Goal: Task Accomplishment & Management: Use online tool/utility

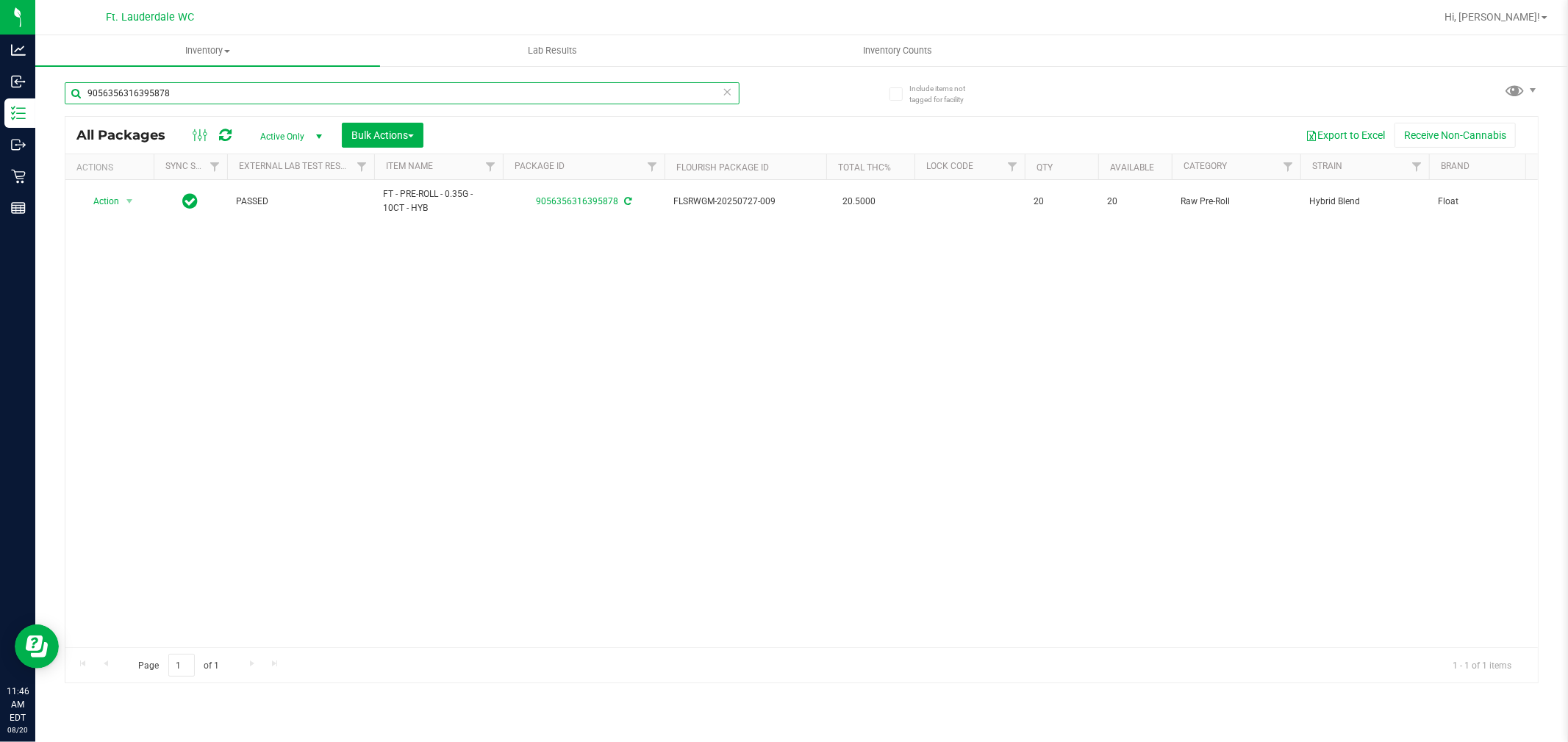
click at [241, 96] on input "9056356316395878" at bounding box center [402, 93] width 675 height 22
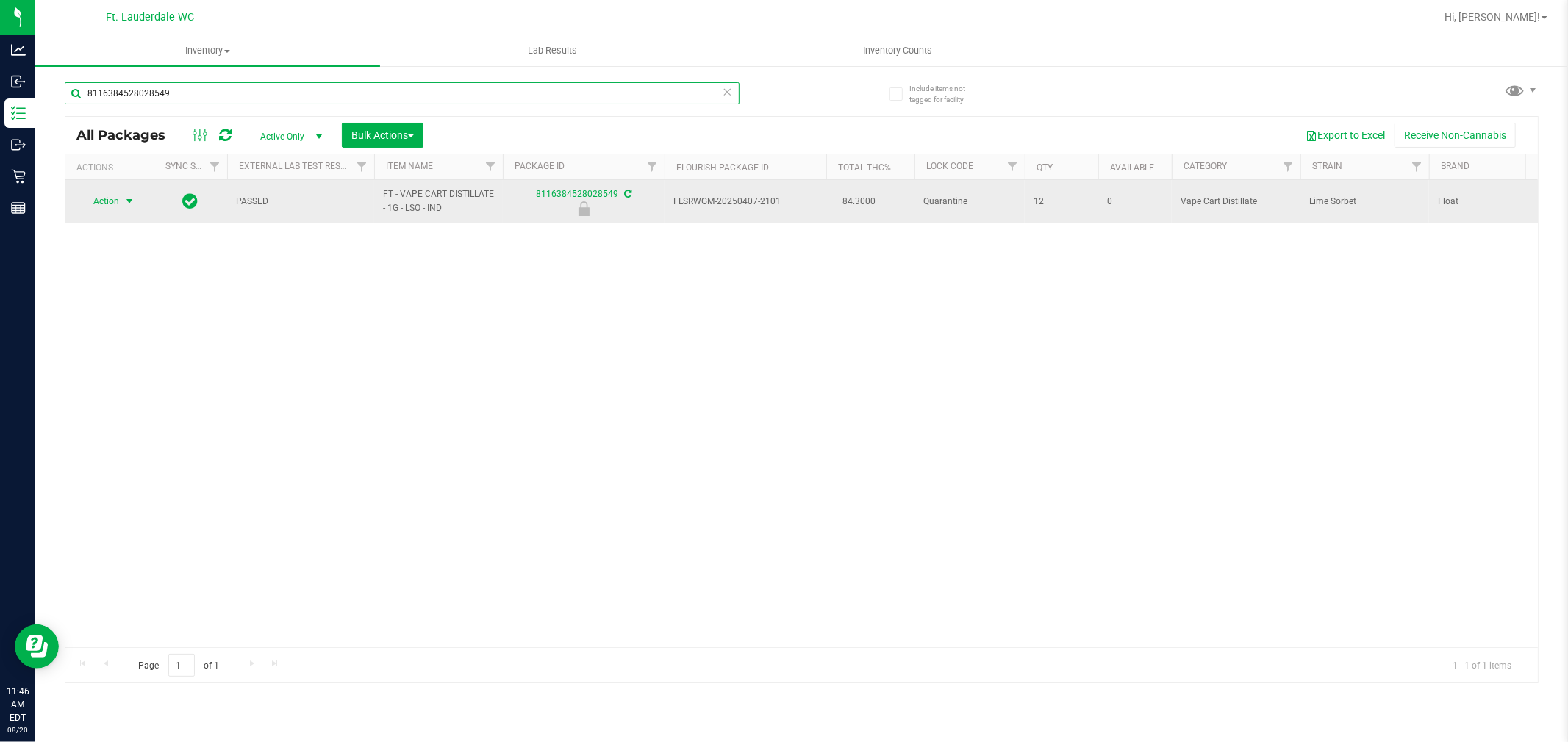
type input "8116384528028549"
click at [116, 207] on span "Action" at bounding box center [100, 201] width 40 height 20
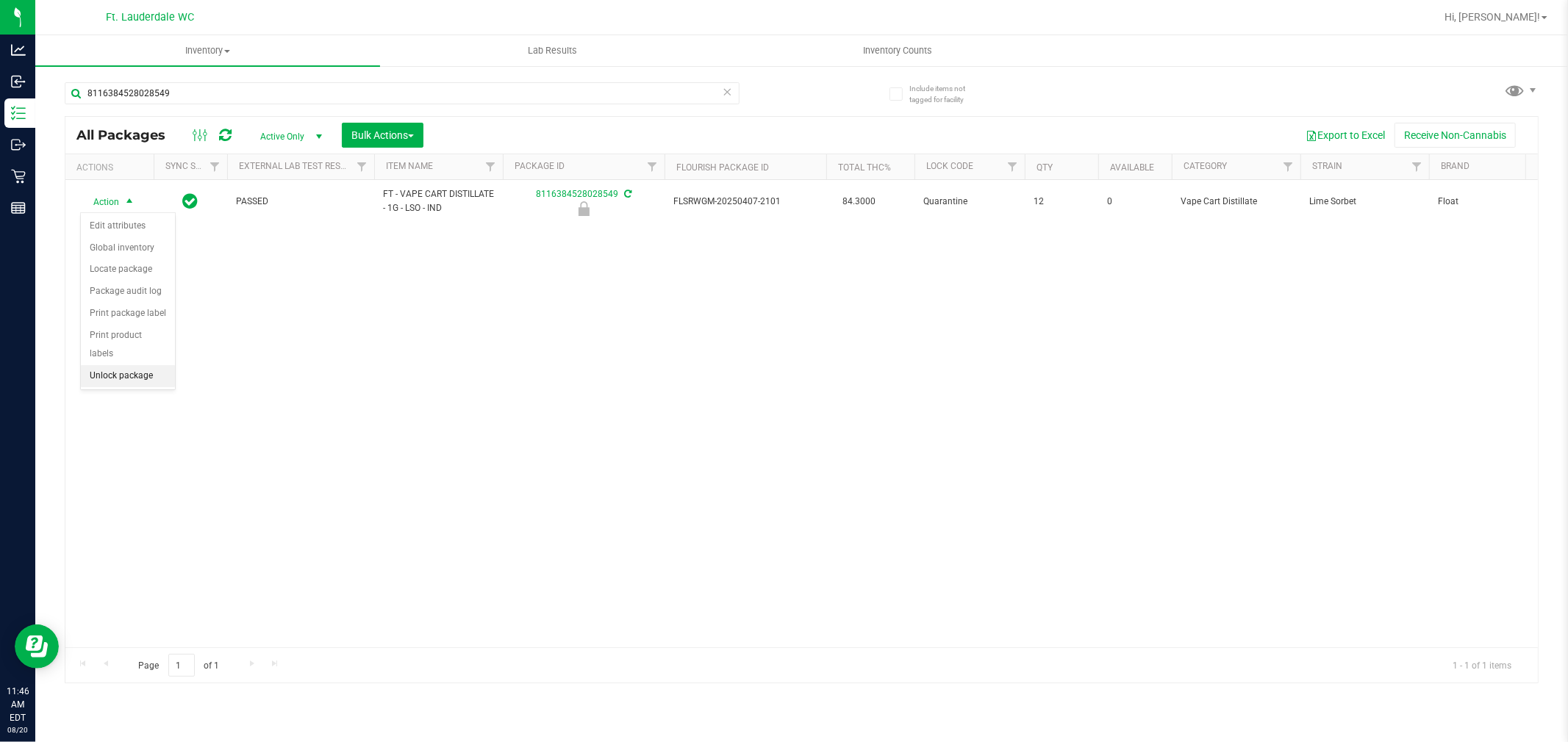
click at [137, 380] on li "Unlock package" at bounding box center [127, 376] width 94 height 22
